Goal: Find specific page/section: Find specific page/section

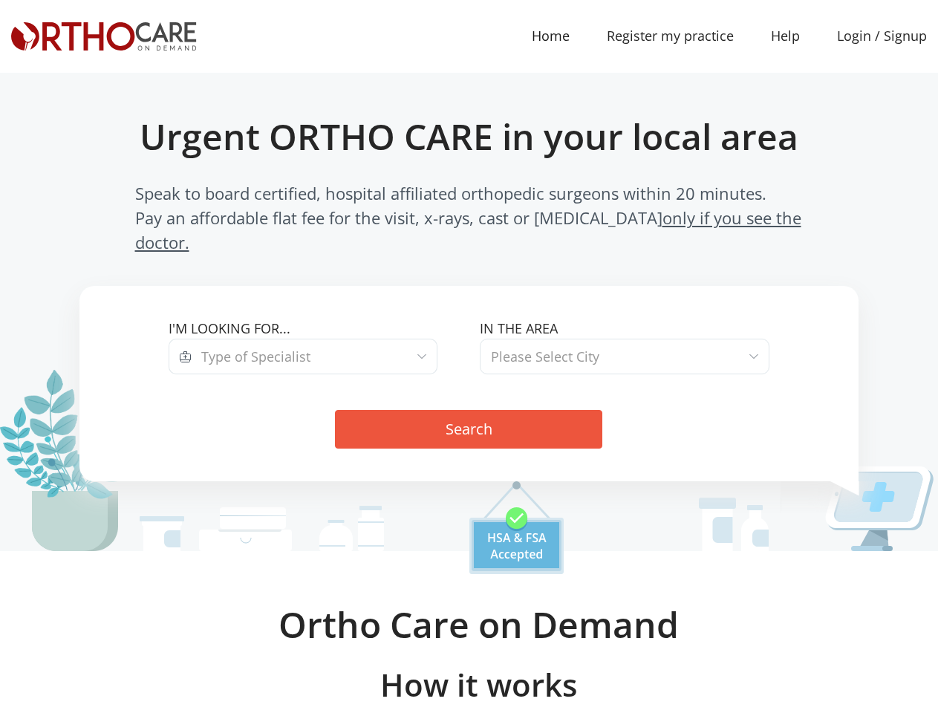
click at [468, 359] on div "In the area [GEOGRAPHIC_DATA] / Surrounding Area [GEOGRAPHIC_DATA] [GEOGRAPHIC_…" at bounding box center [623, 353] width 311 height 69
click at [314, 339] on span "Type of Specialist" at bounding box center [315, 357] width 246 height 36
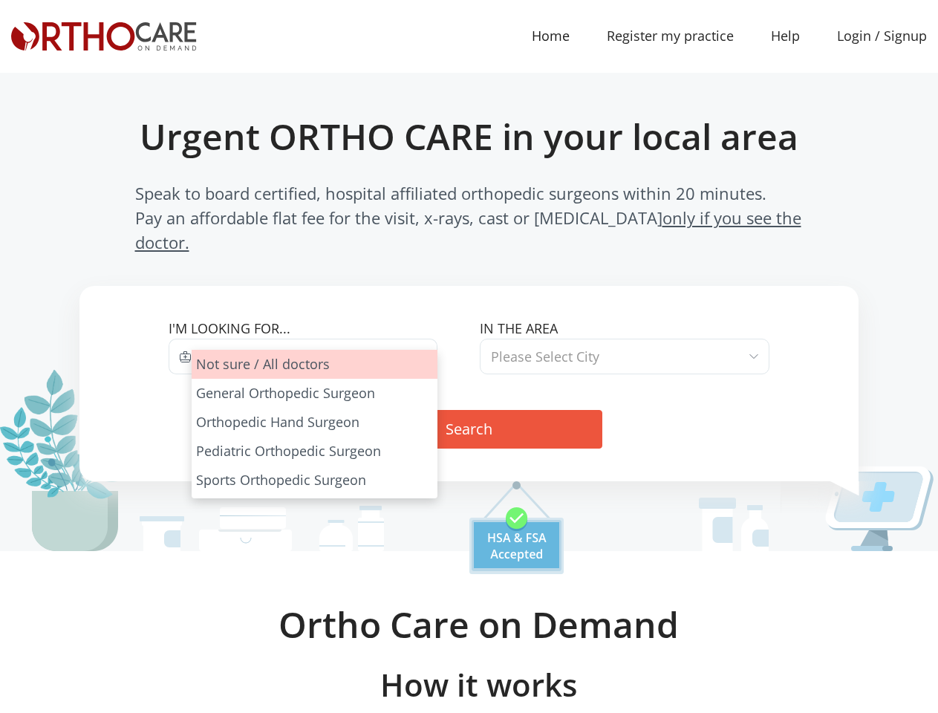
click at [624, 339] on span "Please Select City" at bounding box center [624, 357] width 289 height 36
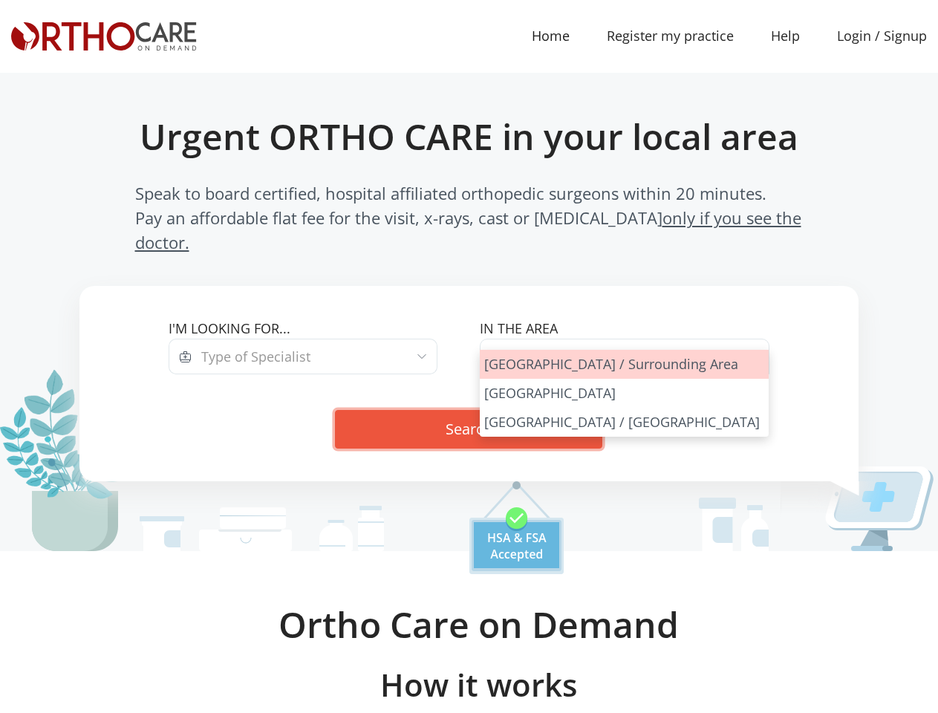
click at [468, 410] on button "Search" at bounding box center [468, 429] width 267 height 39
